Goal: Task Accomplishment & Management: Use online tool/utility

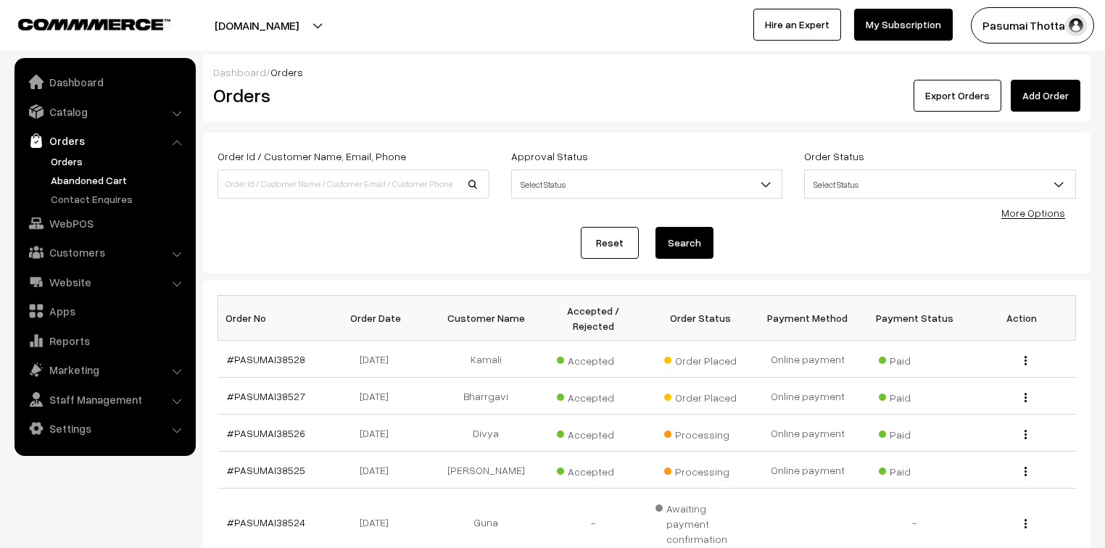
click at [73, 177] on link "Abandoned Cart" at bounding box center [119, 180] width 144 height 15
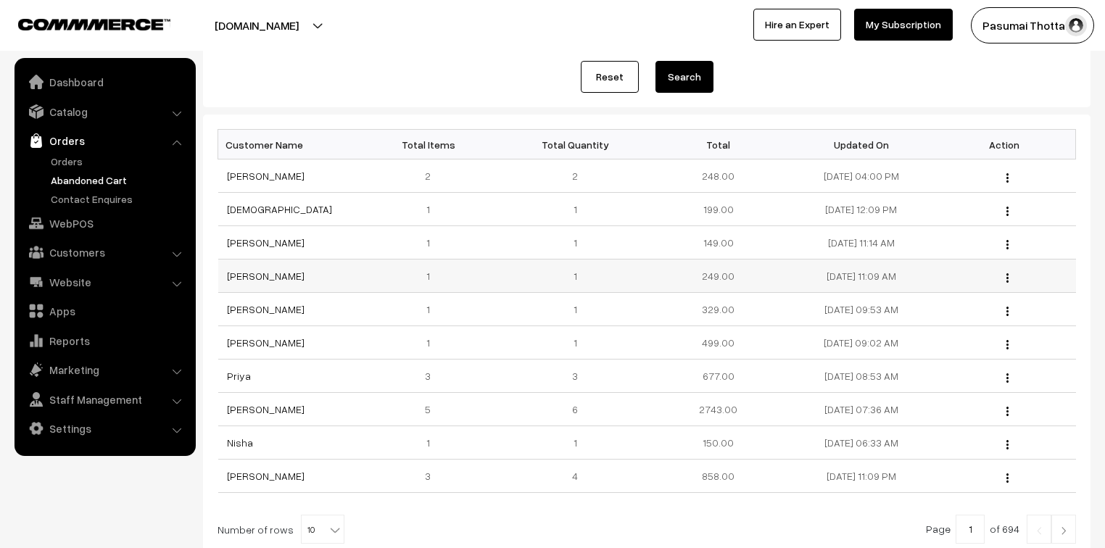
scroll to position [174, 0]
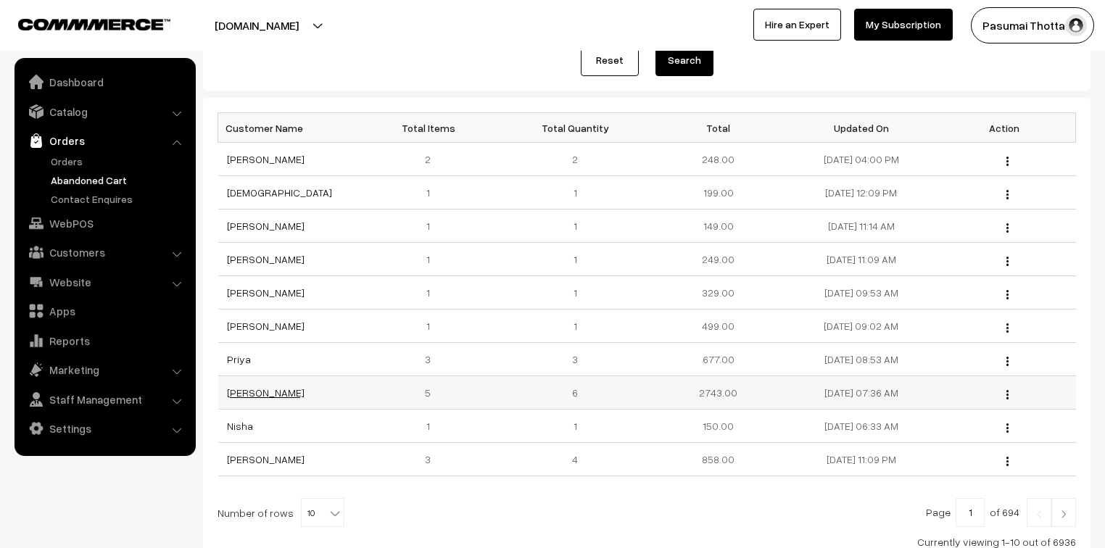
drag, startPoint x: 244, startPoint y: 383, endPoint x: 248, endPoint y: 390, distance: 8.1
click at [70, 165] on link "Orders" at bounding box center [119, 161] width 144 height 15
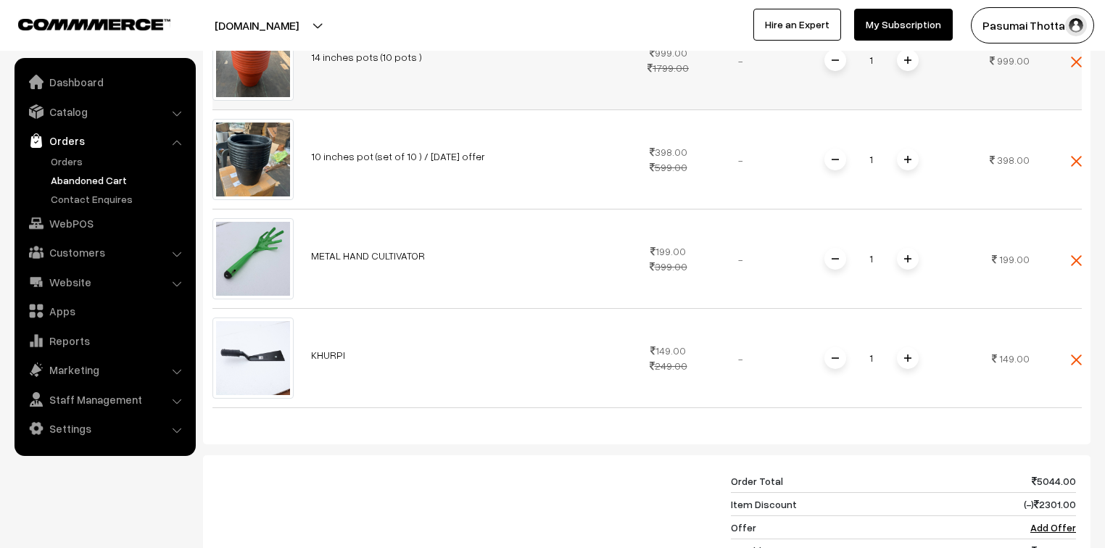
scroll to position [415, 0]
